Goal: Navigation & Orientation: Find specific page/section

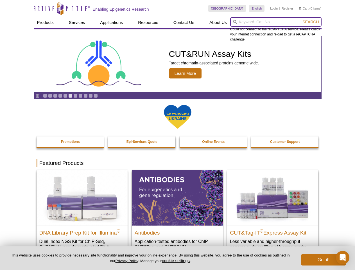
click at [276, 22] on input "search" at bounding box center [275, 22] width 91 height 10
click at [311, 22] on span "Search" at bounding box center [311, 22] width 16 height 4
click at [37, 96] on icon "Pause" at bounding box center [38, 96] width 4 height 4
click at [45, 96] on link "Go to slide 1" at bounding box center [45, 96] width 4 height 4
click at [50, 96] on link "Go to slide 2" at bounding box center [50, 96] width 4 height 4
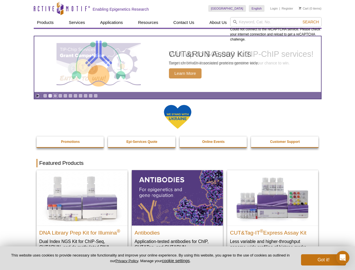
click at [55, 96] on link "Go to slide 3" at bounding box center [55, 96] width 4 height 4
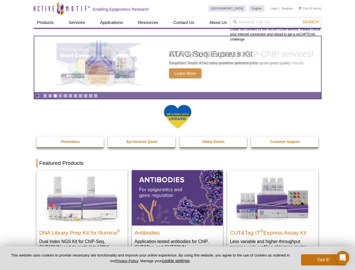
click at [60, 96] on link "Go to slide 4" at bounding box center [60, 96] width 4 height 4
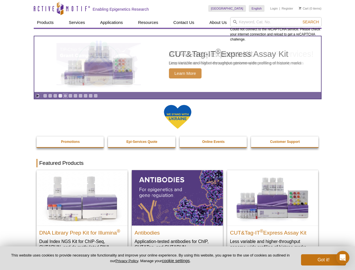
click at [65, 96] on link "Go to slide 5" at bounding box center [65, 96] width 4 height 4
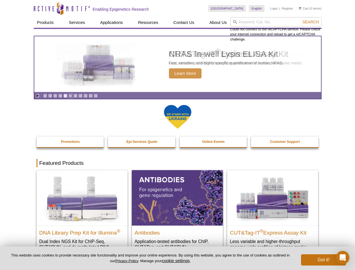
click at [70, 96] on link "Go to slide 6" at bounding box center [70, 96] width 4 height 4
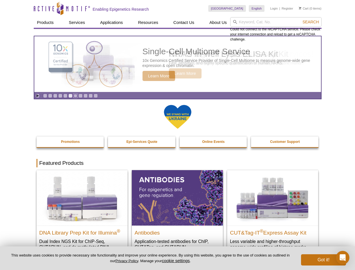
click at [75, 96] on link "Go to slide 7" at bounding box center [75, 96] width 4 height 4
